Goal: Information Seeking & Learning: Learn about a topic

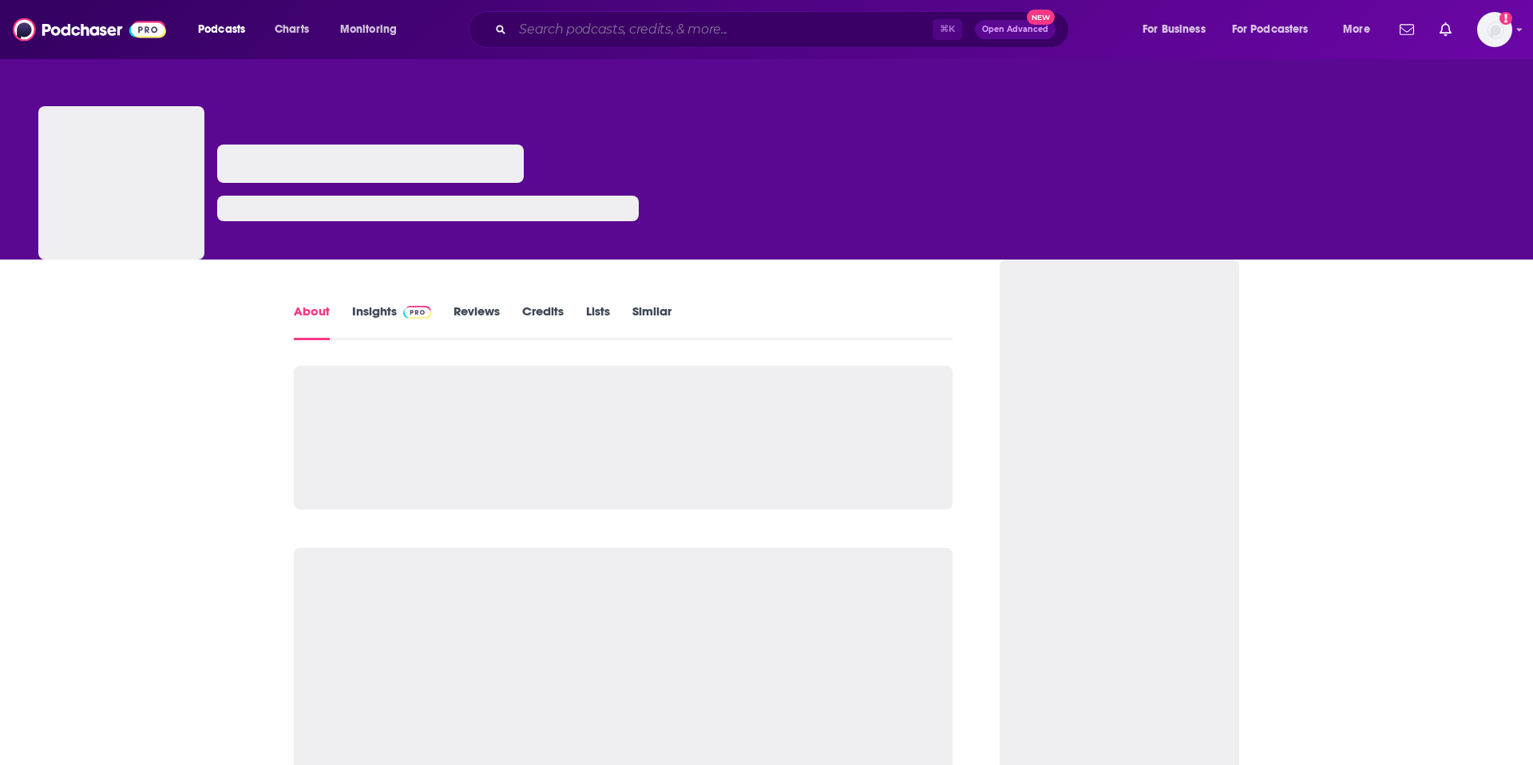
click at [578, 35] on input "Search podcasts, credits, & more..." at bounding box center [723, 30] width 420 height 26
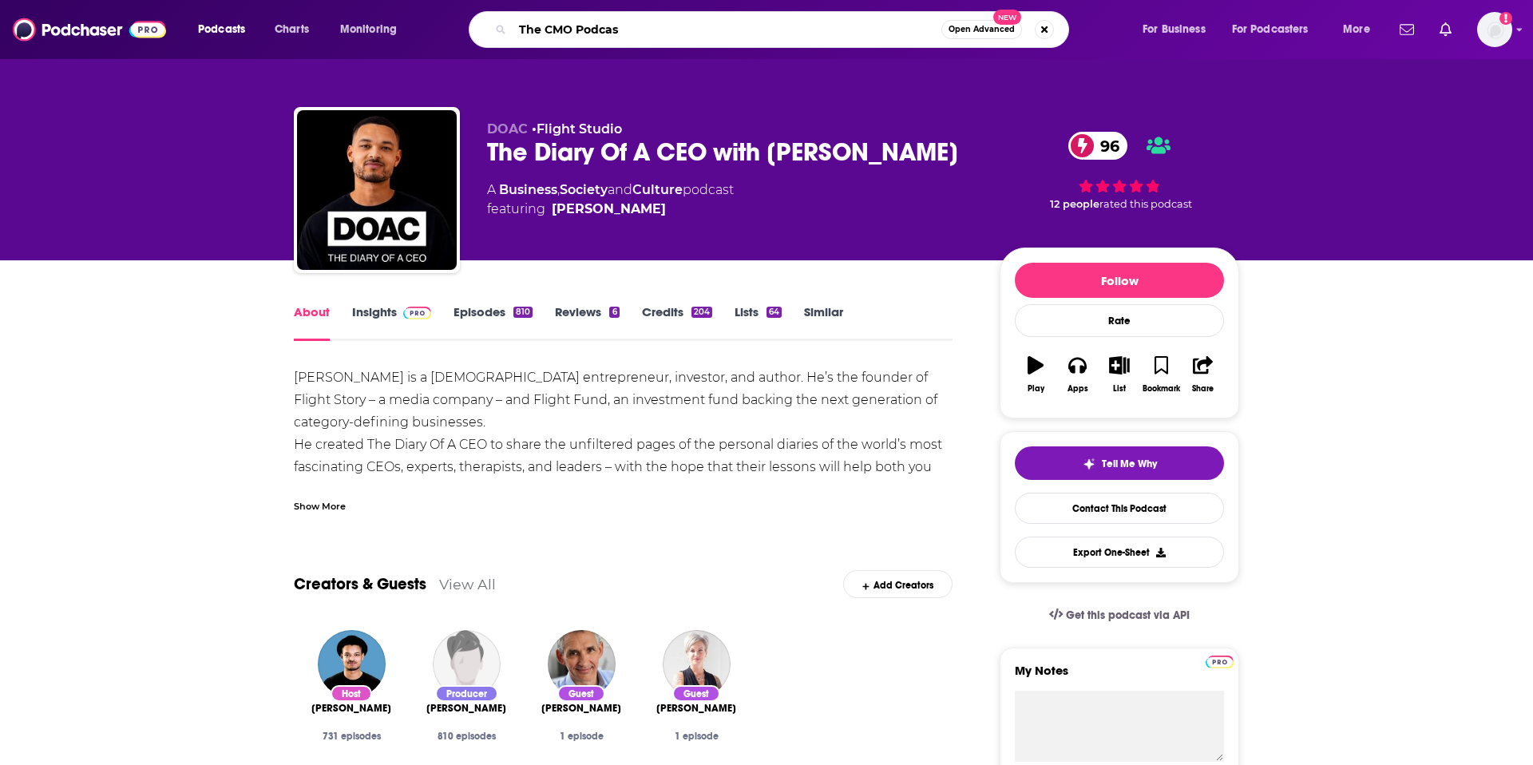
type input "The CMO Podcast"
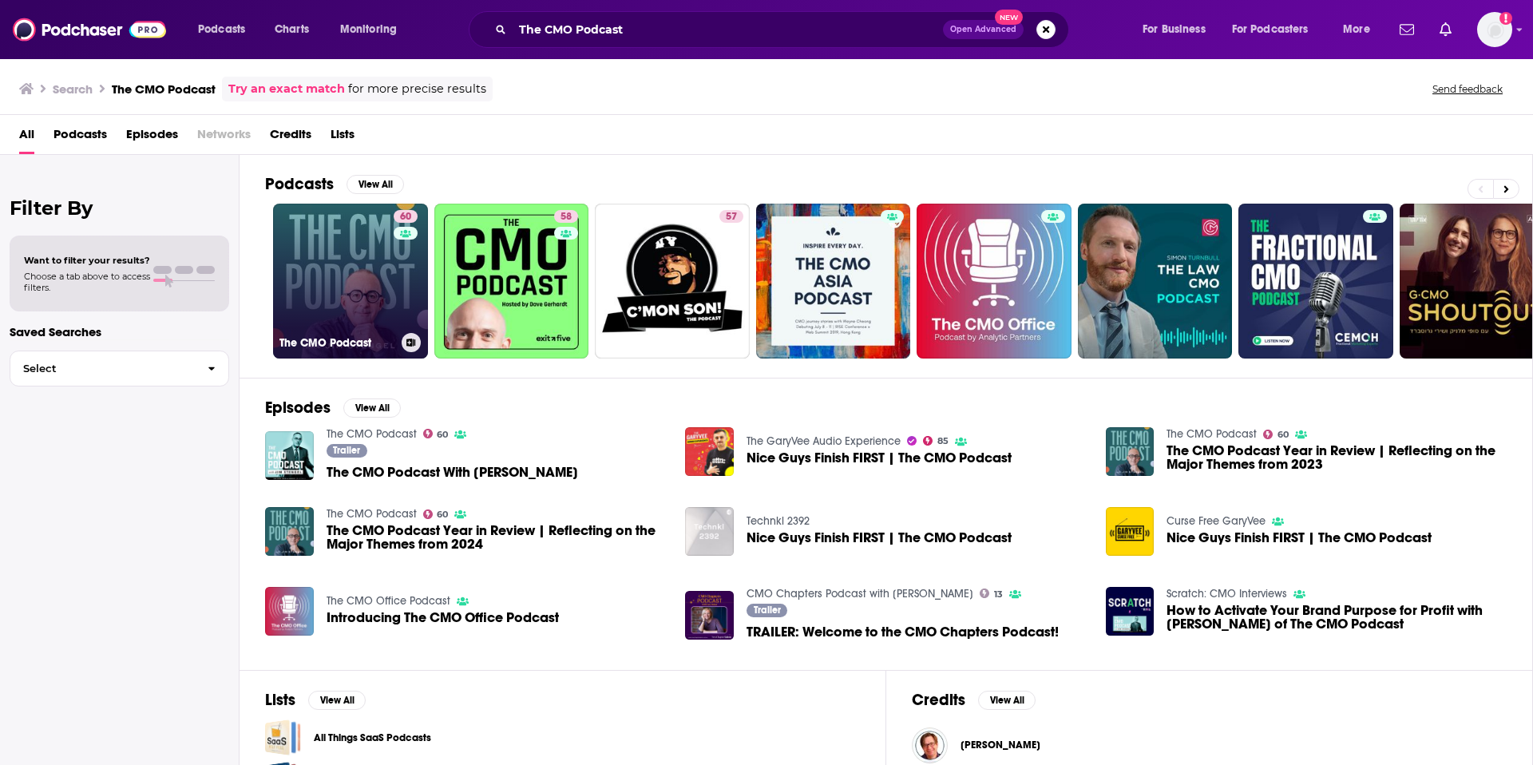
scroll to position [0, 2]
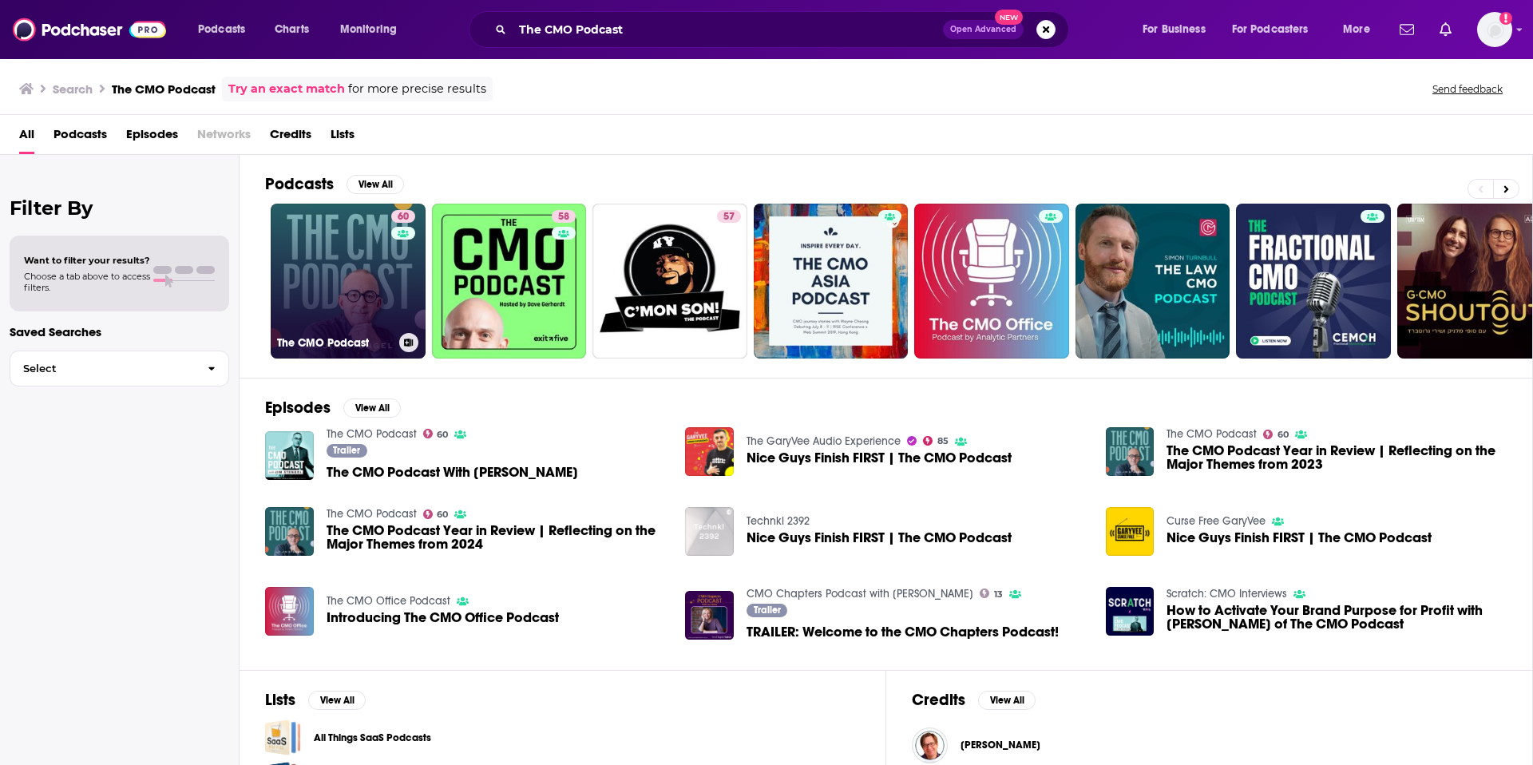
click at [357, 288] on link "60 The CMO Podcast" at bounding box center [348, 281] width 155 height 155
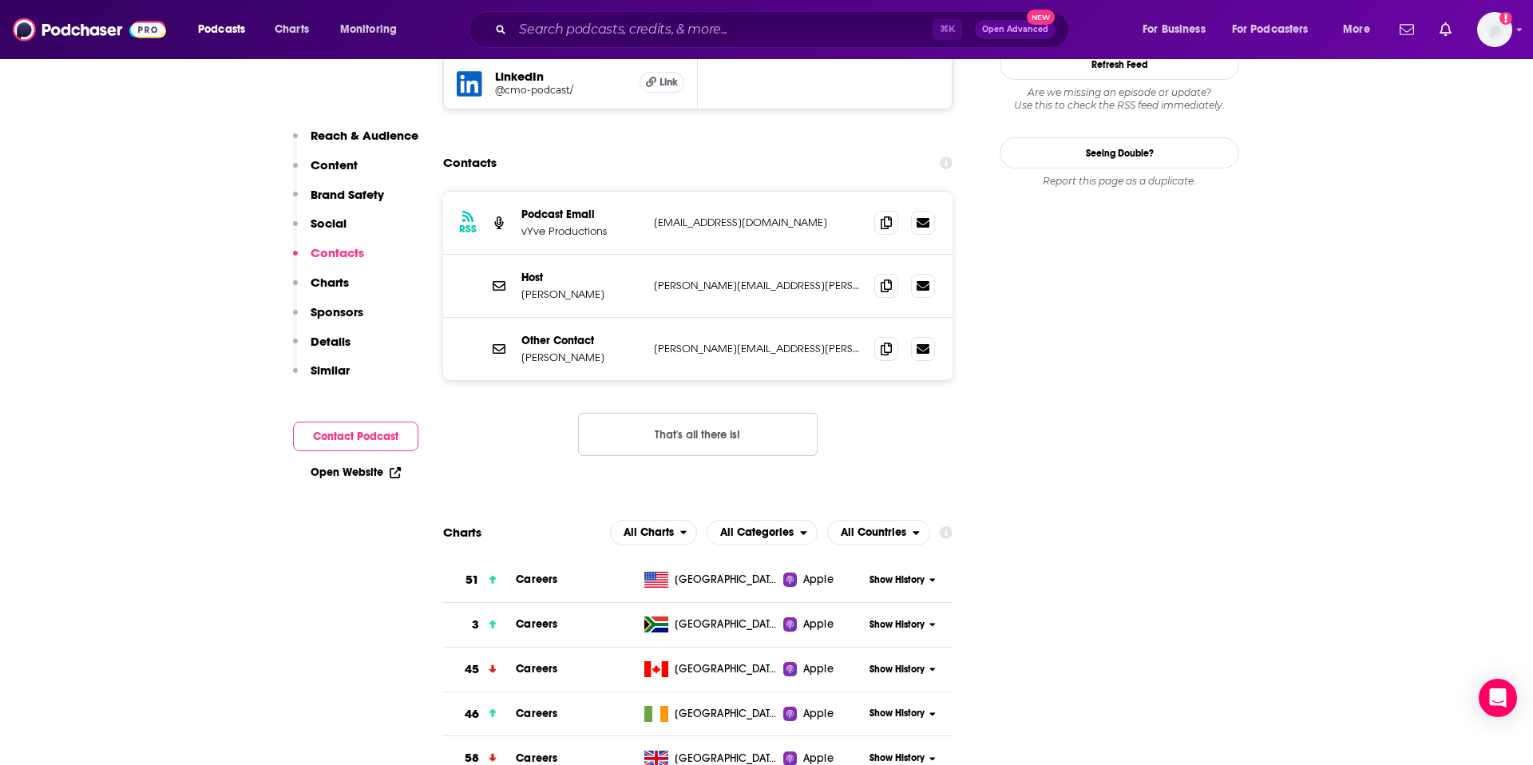
scroll to position [2003, 0]
